Goal: Information Seeking & Learning: Learn about a topic

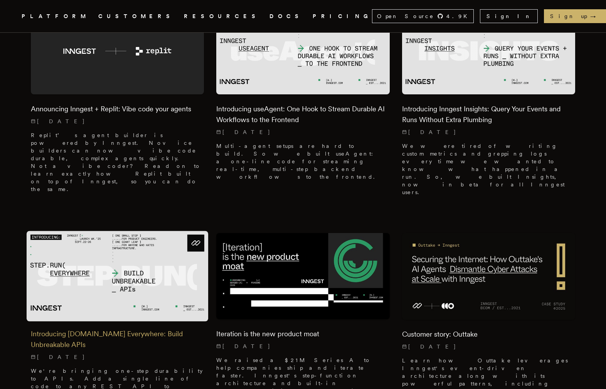
scroll to position [357, 0]
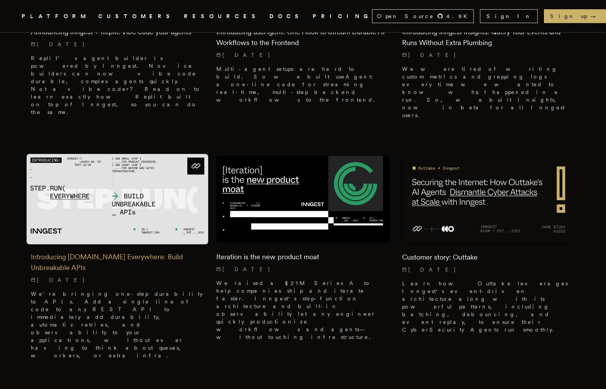
click at [160, 183] on img at bounding box center [118, 199] width 182 height 91
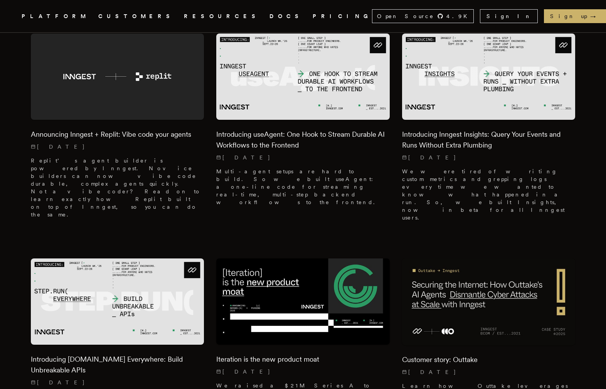
scroll to position [254, 0]
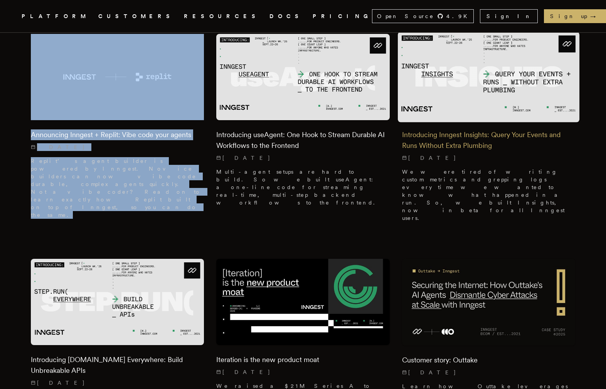
click at [475, 154] on p "9/23/2025" at bounding box center [488, 158] width 173 height 8
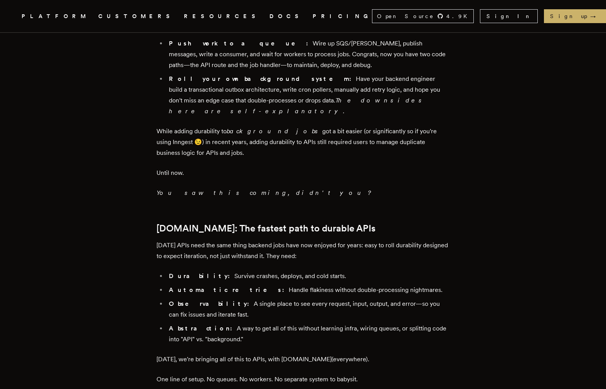
scroll to position [662, 0]
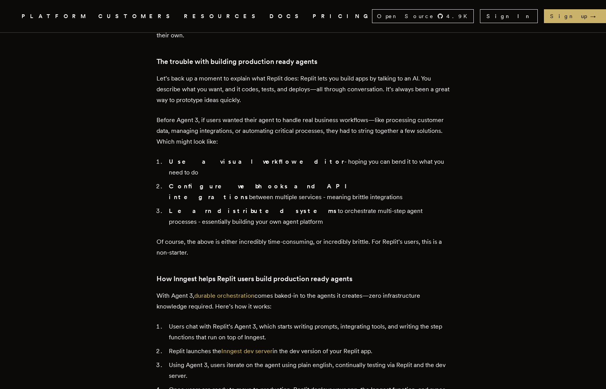
scroll to position [385, 0]
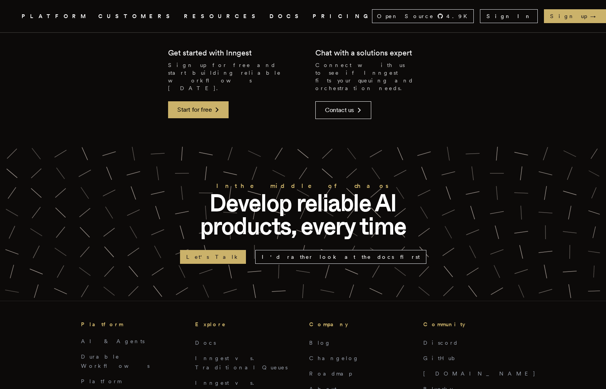
scroll to position [1893, 0]
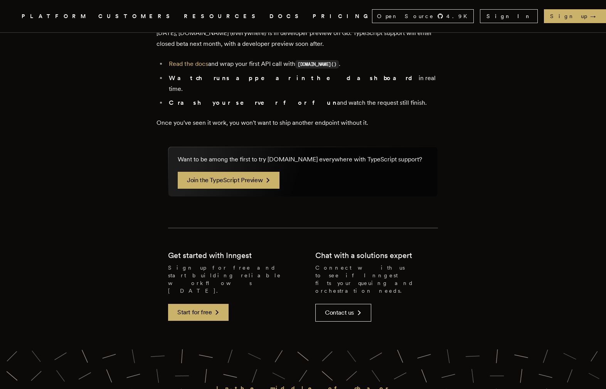
scroll to position [1533, 0]
